Goal: Find specific page/section: Find specific page/section

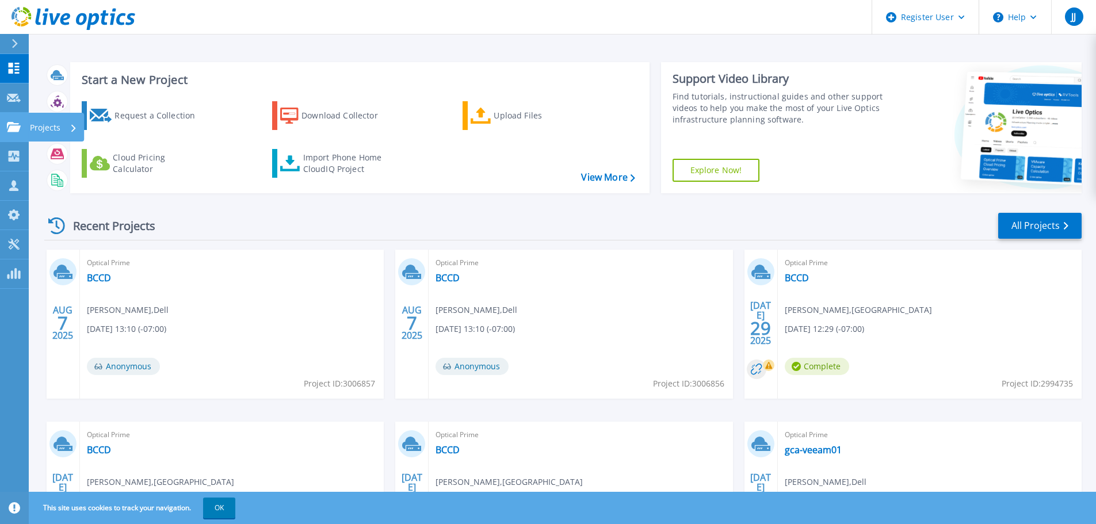
click at [21, 129] on div "Projects" at bounding box center [34, 127] width 54 height 10
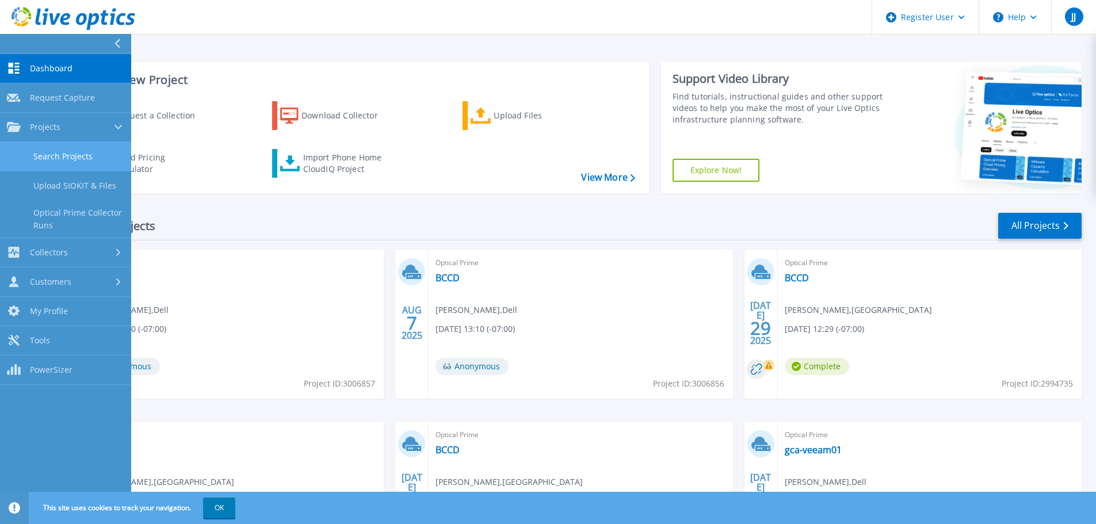
click at [49, 165] on link "Search Projects" at bounding box center [65, 156] width 131 height 29
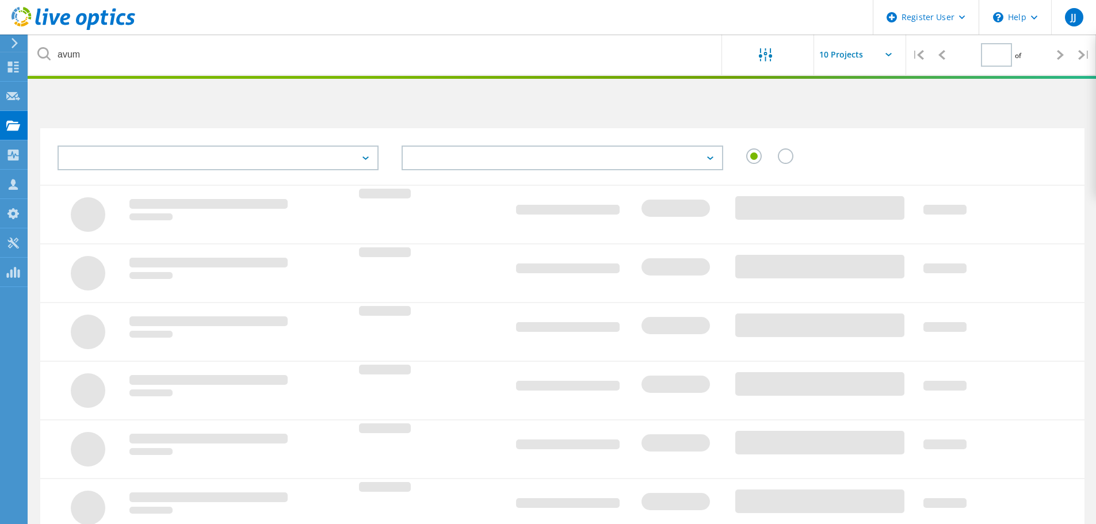
type input "1"
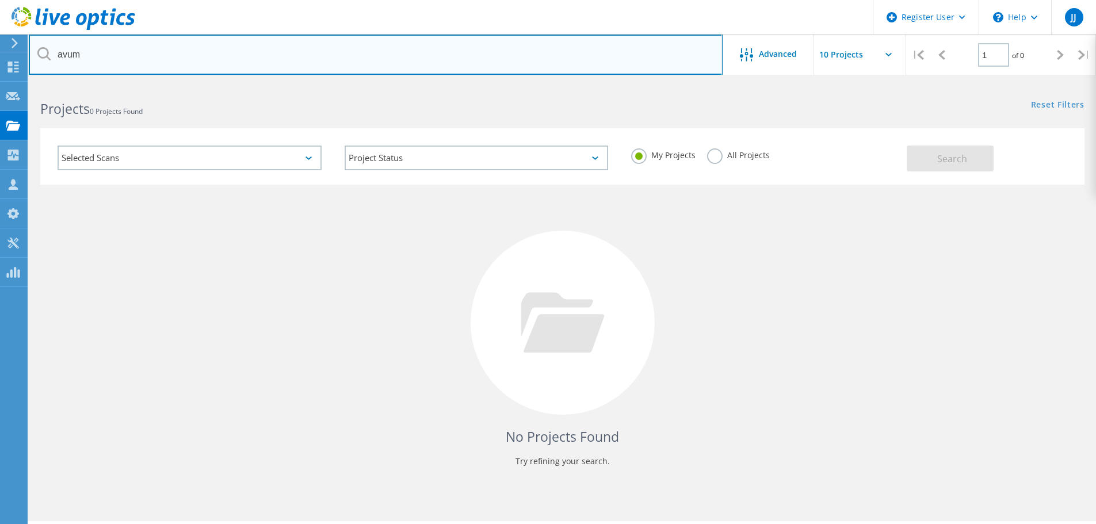
click at [150, 55] on input "avum" at bounding box center [376, 55] width 694 height 40
type input "a"
type input "master distributors"
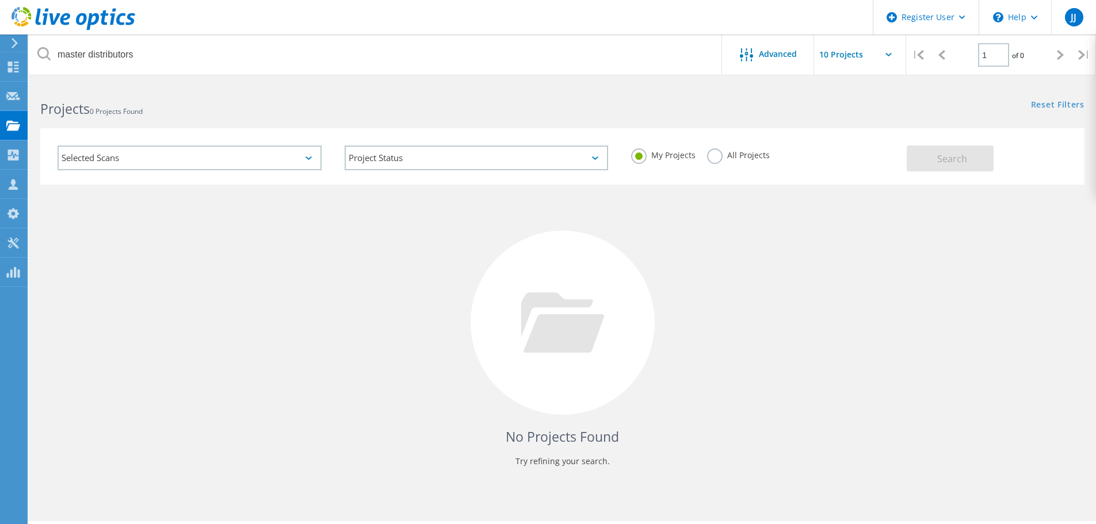
click at [705, 153] on div "My Projects All Projects" at bounding box center [763, 155] width 287 height 43
click at [712, 154] on label "All Projects" at bounding box center [738, 153] width 63 height 11
click at [0, 0] on input "All Projects" at bounding box center [0, 0] width 0 height 0
drag, startPoint x: 936, startPoint y: 155, endPoint x: 900, endPoint y: 139, distance: 39.7
click at [936, 154] on button "Search" at bounding box center [950, 159] width 87 height 26
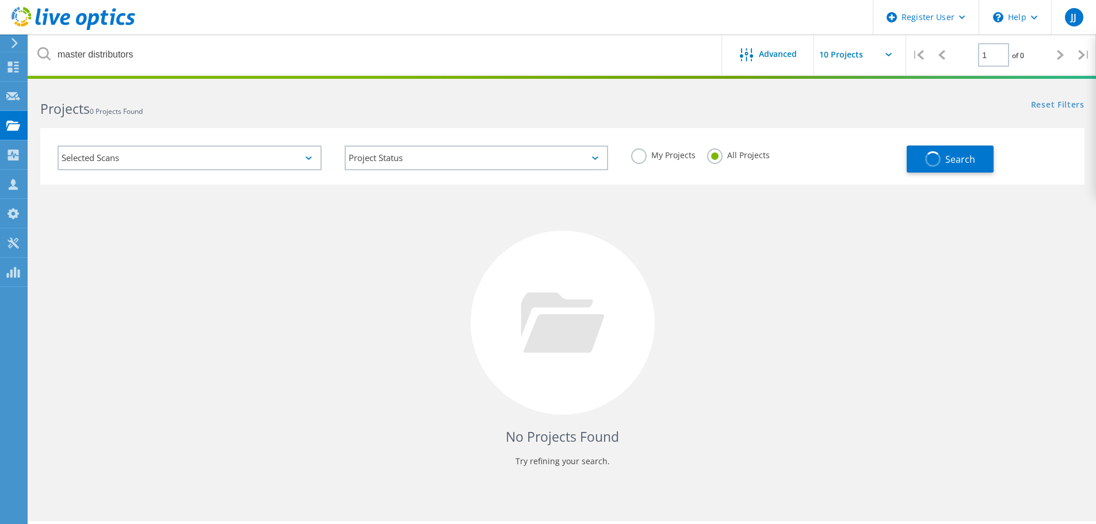
click at [869, 58] on input "text" at bounding box center [871, 55] width 115 height 40
click at [865, 142] on div "Show 40 Projects" at bounding box center [872, 141] width 114 height 19
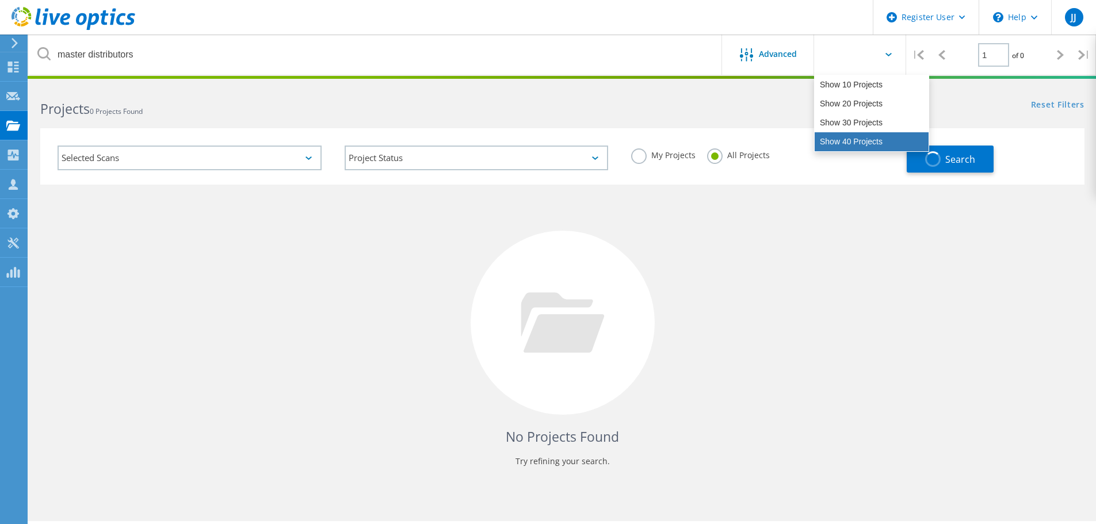
type input "Show 40 Projects"
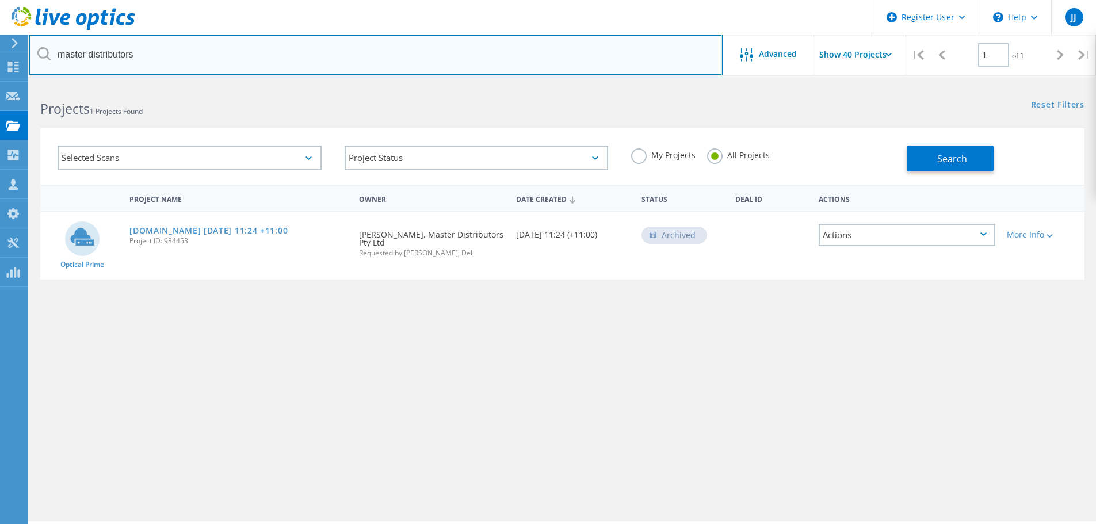
click at [204, 60] on input "master distributors" at bounding box center [376, 55] width 694 height 40
type input "toyon research corp"
